Goal: Task Accomplishment & Management: Use online tool/utility

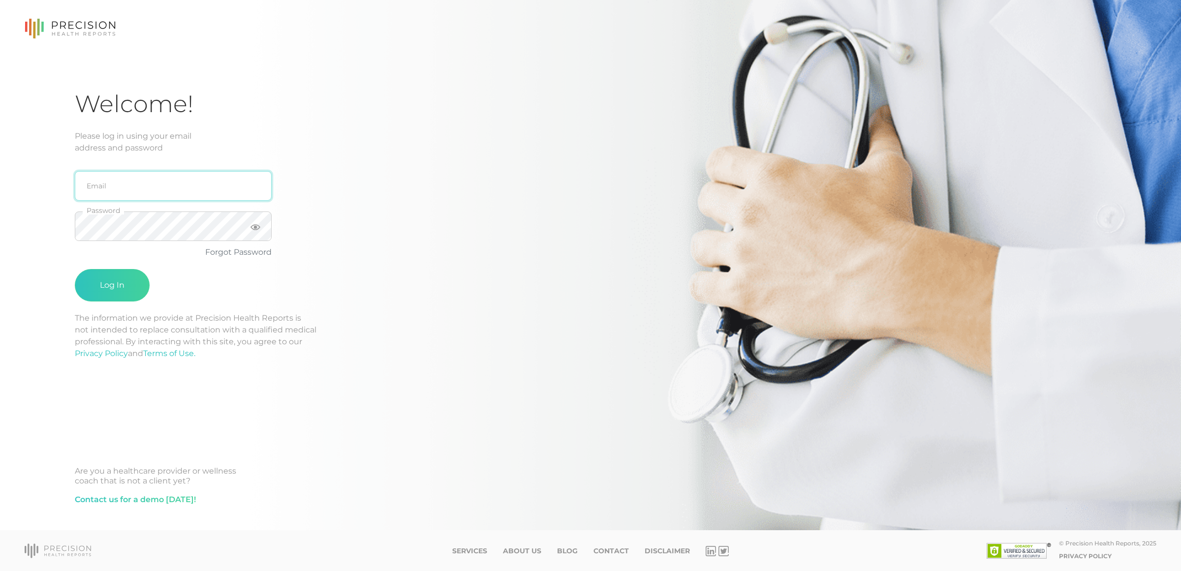
click at [149, 197] on input "email" at bounding box center [173, 186] width 197 height 30
type input "[EMAIL_ADDRESS][DOMAIN_NAME]"
click at [75, 269] on button "Log In" at bounding box center [112, 285] width 75 height 32
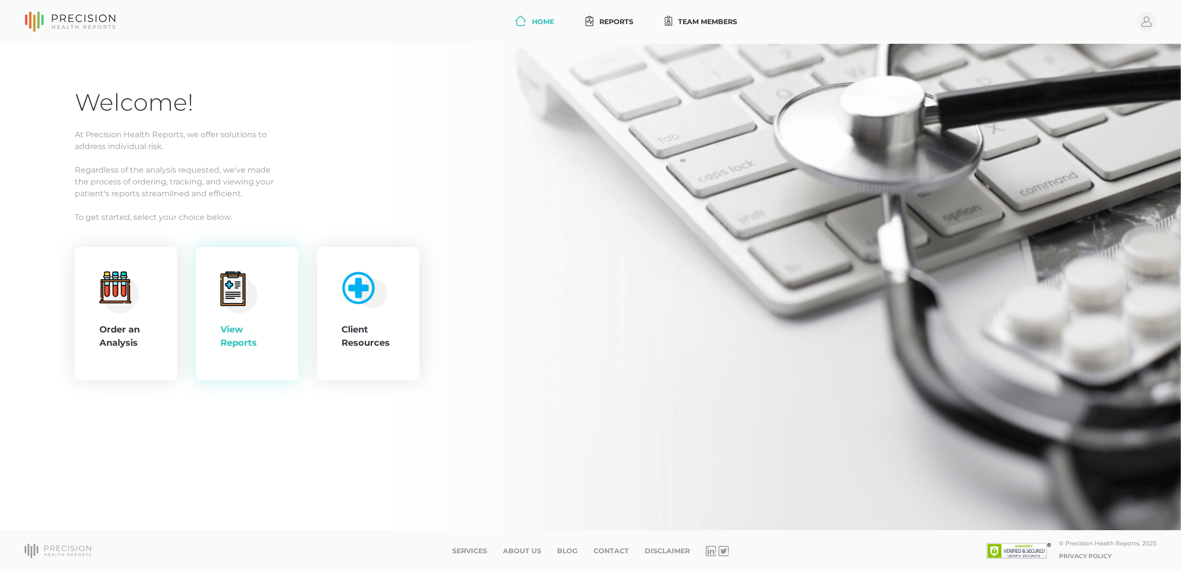
click at [252, 300] on circle at bounding box center [239, 295] width 36 height 36
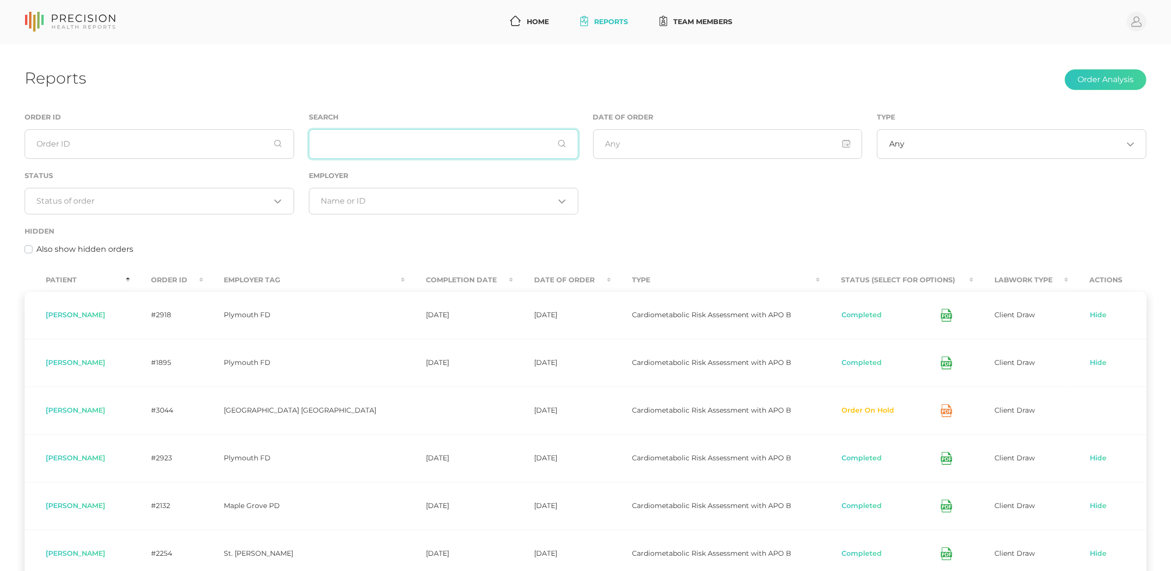
click at [461, 145] on input "text" at bounding box center [444, 144] width 270 height 30
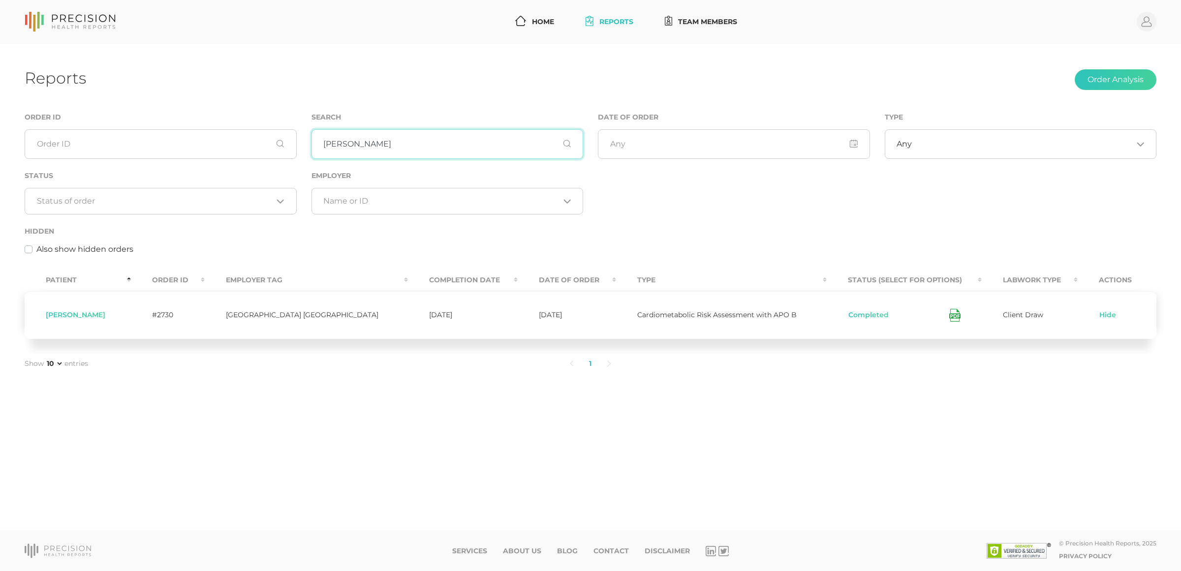
type input "[PERSON_NAME]"
click at [939, 309] on td "Completed" at bounding box center [903, 315] width 154 height 48
click at [949, 317] on icon at bounding box center [954, 315] width 11 height 13
